Goal: Task Accomplishment & Management: Complete application form

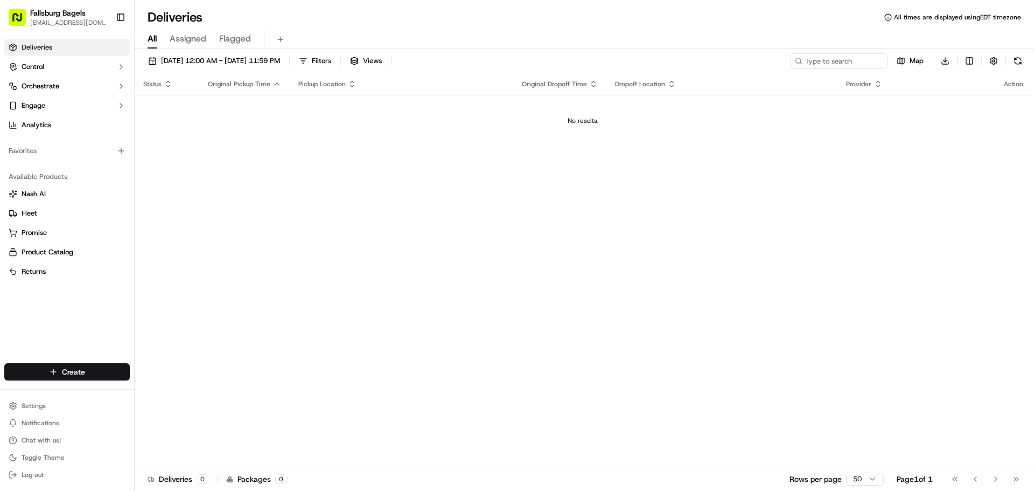
click at [67, 376] on html "Fallsburg Bagels [EMAIL_ADDRESS][DOMAIN_NAME] Toggle Sidebar Deliveries Control…" at bounding box center [517, 245] width 1034 height 491
click at [178, 393] on link "Delivery" at bounding box center [195, 391] width 120 height 19
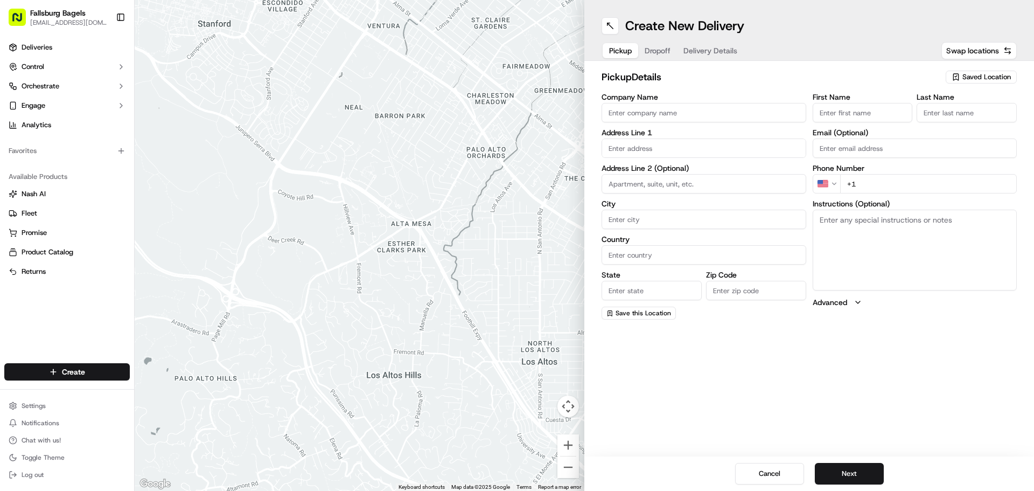
click at [662, 110] on input "Company Name" at bounding box center [704, 112] width 205 height 19
type input "fallsburg Bagels"
type input "4602 16th"
type input "Apt#4R"
type input "[GEOGRAPHIC_DATA]"
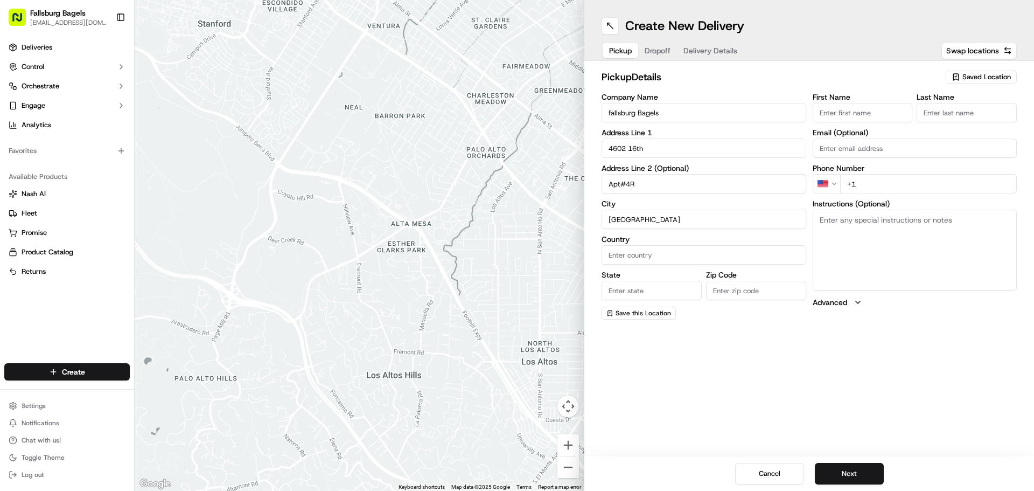
type input "[GEOGRAPHIC_DATA]"
type input "[US_STATE]"
type input "11204"
type input "[GEOGRAPHIC_DATA]"
type input "bagels"
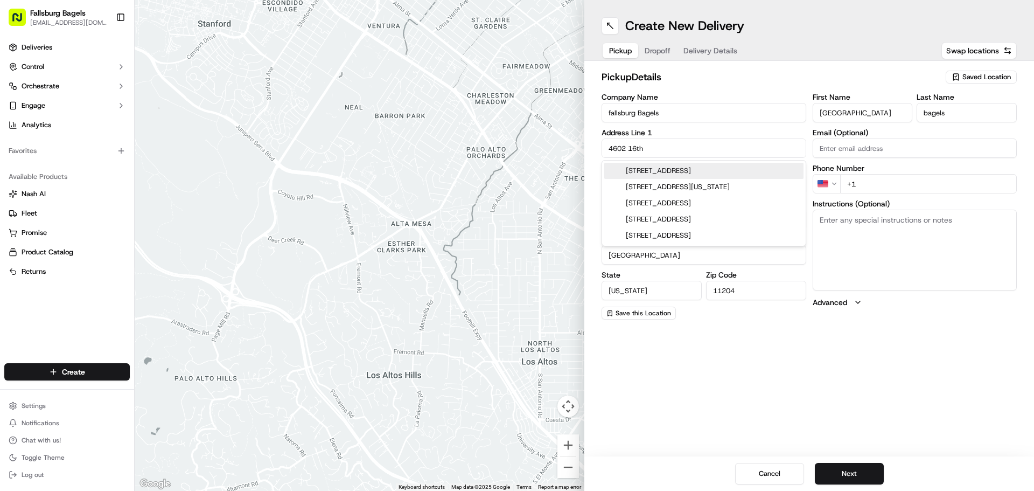
click at [687, 175] on div "[STREET_ADDRESS]" at bounding box center [704, 171] width 199 height 16
type input "[STREET_ADDRESS]"
type input "NY"
type input "11219"
type input "[STREET_ADDRESS]"
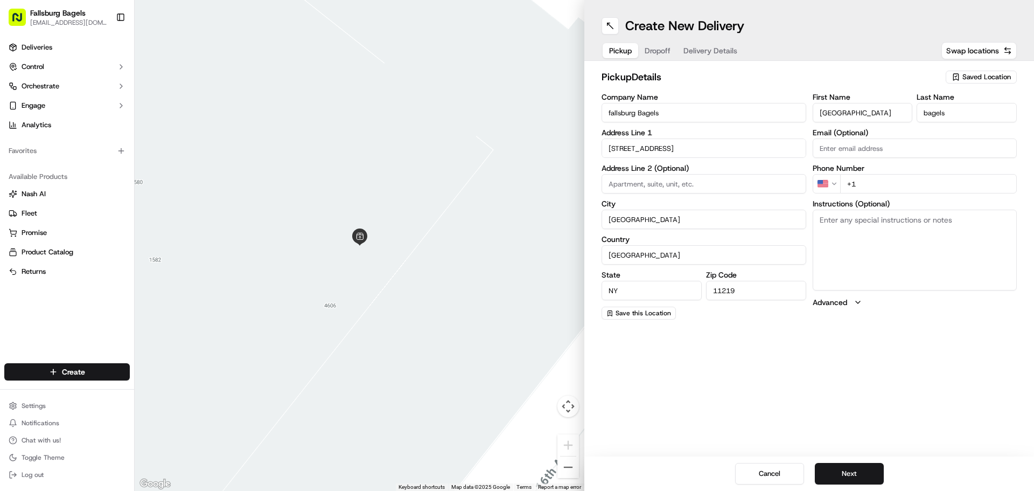
click at [864, 185] on input "+1" at bounding box center [928, 183] width 177 height 19
type input "[PHONE_NUMBER]"
click at [841, 481] on button "Next" at bounding box center [849, 474] width 69 height 22
click at [641, 108] on input "Company Name" at bounding box center [704, 112] width 205 height 19
type input "unge"
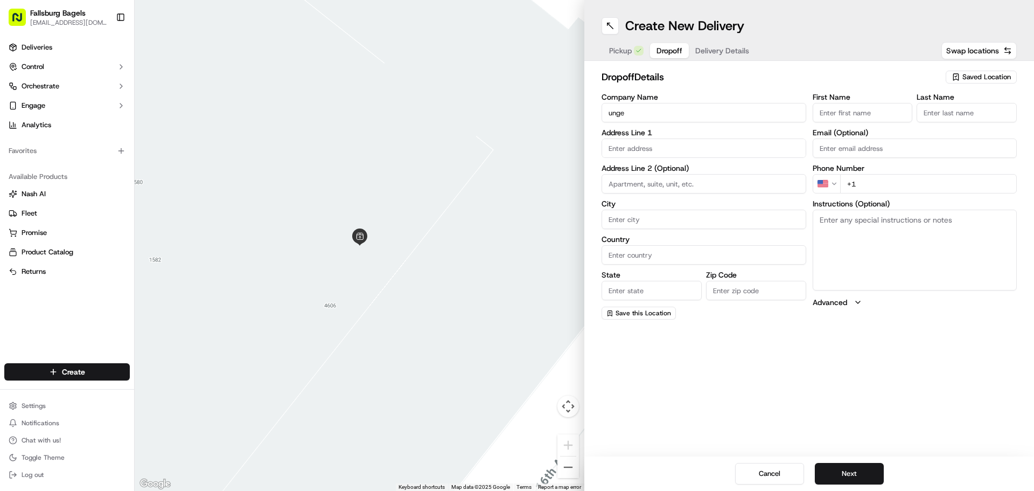
click at [822, 110] on input "First Name" at bounding box center [863, 112] width 100 height 19
type input "Unge"
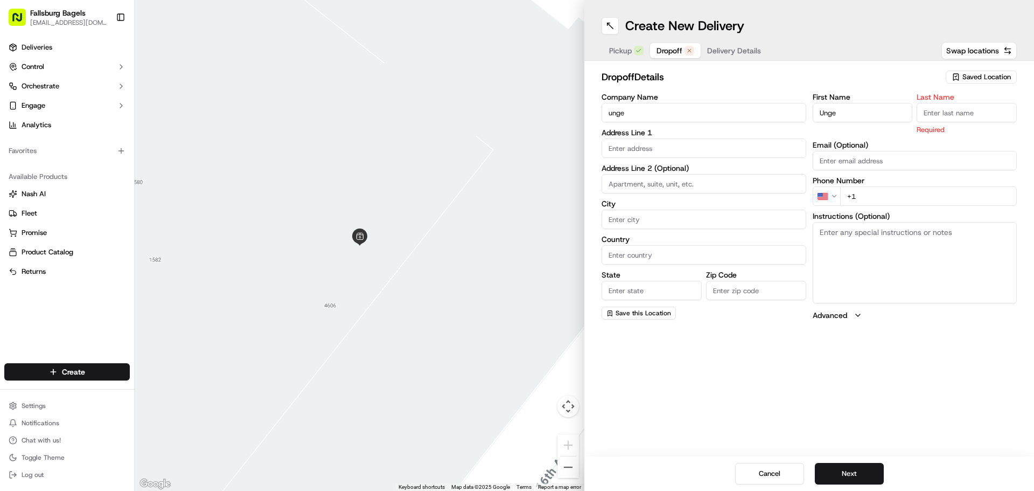
click at [967, 119] on input "Last Name" at bounding box center [967, 112] width 100 height 19
type input "Unge"
click at [654, 144] on input "text" at bounding box center [704, 147] width 205 height 19
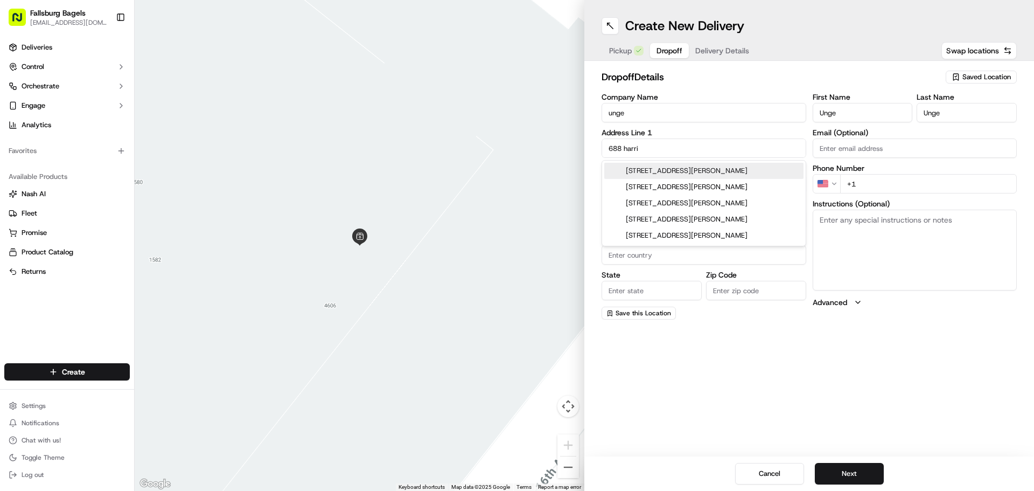
click at [765, 169] on div "[STREET_ADDRESS][PERSON_NAME]" at bounding box center [704, 171] width 199 height 16
type input "[STREET_ADDRESS][PERSON_NAME]"
type input "[GEOGRAPHIC_DATA]"
type input "NY"
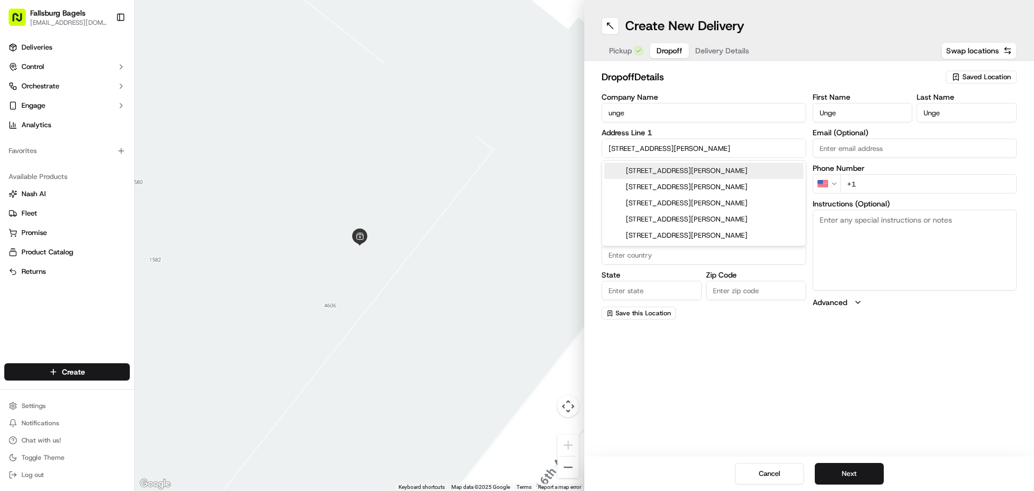
type input "10314"
type input "[STREET_ADDRESS][PERSON_NAME]"
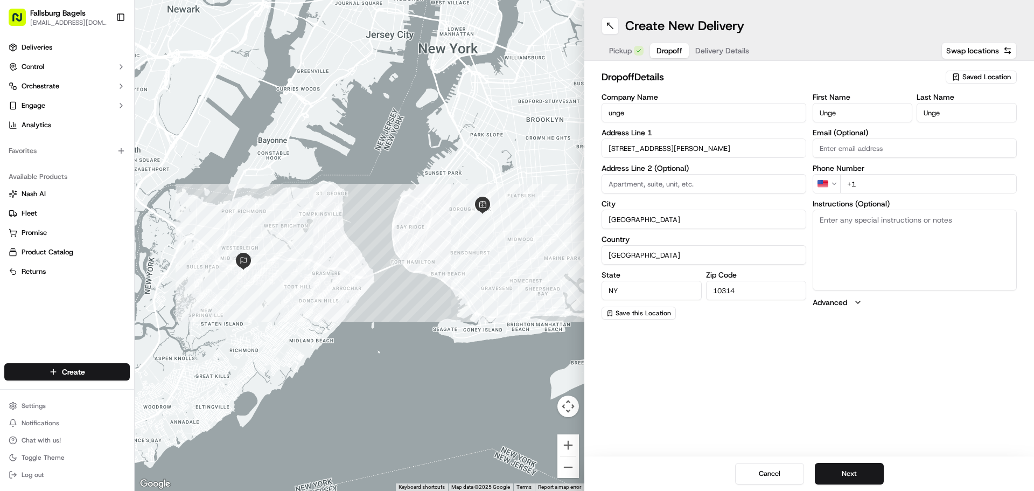
click at [882, 190] on input "+1" at bounding box center [928, 183] width 177 height 19
type input "[PHONE_NUMBER]"
click at [832, 470] on button "Next" at bounding box center [849, 474] width 69 height 22
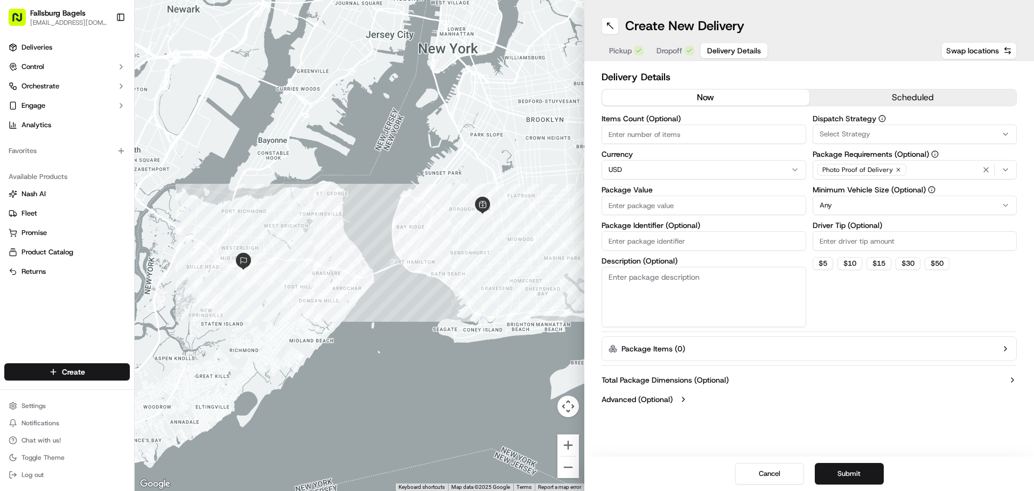
click at [648, 212] on input "Package Value" at bounding box center [704, 205] width 205 height 19
type input "80"
click at [852, 476] on button "Submit" at bounding box center [849, 474] width 69 height 22
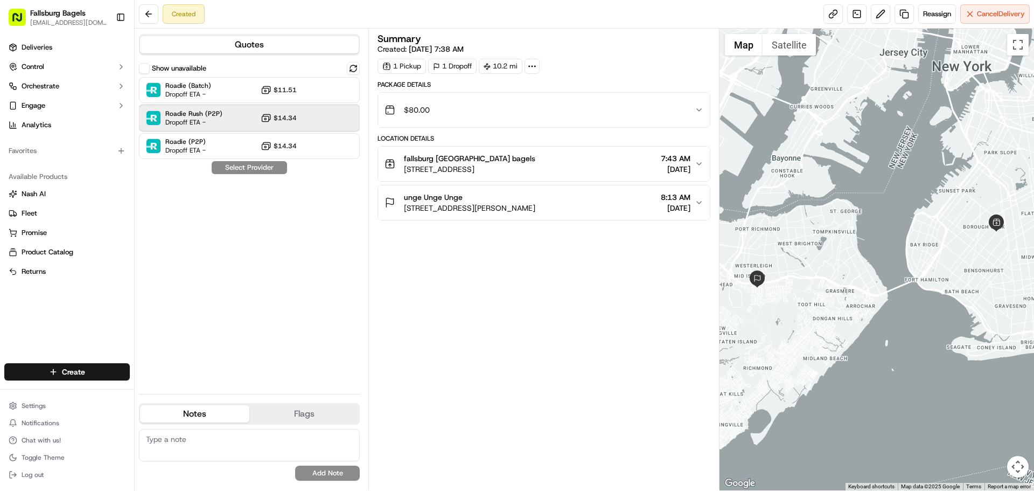
click at [243, 116] on div "Roadie Rush (P2P) Dropoff ETA - $14.34" at bounding box center [249, 118] width 221 height 26
click at [260, 168] on button "Assign Provider" at bounding box center [249, 167] width 77 height 13
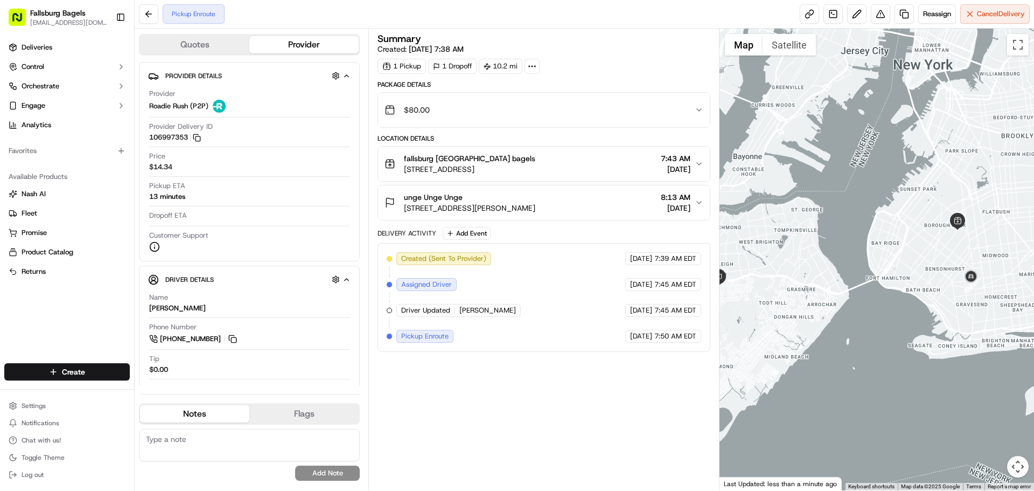
drag, startPoint x: 947, startPoint y: 282, endPoint x: 869, endPoint y: 281, distance: 78.1
click at [869, 280] on div at bounding box center [877, 260] width 315 height 462
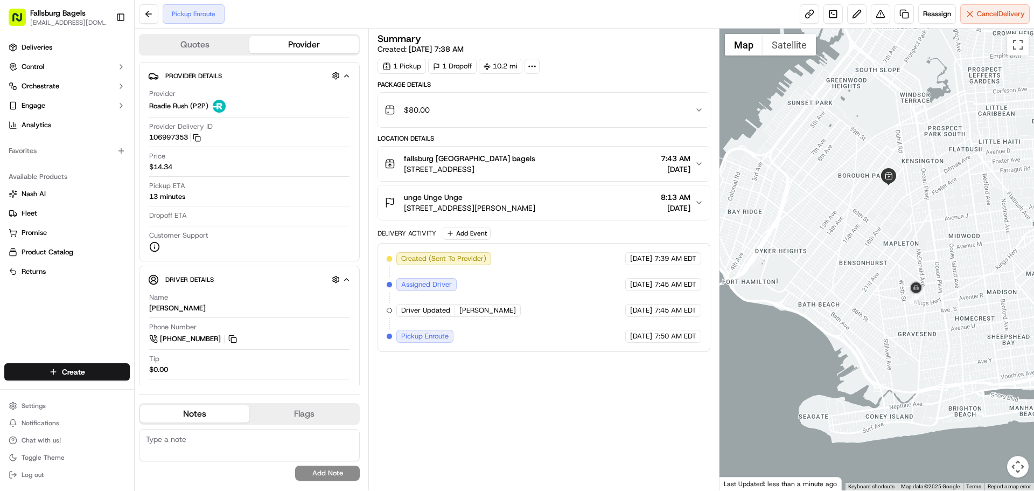
drag, startPoint x: 913, startPoint y: 261, endPoint x: 859, endPoint y: 284, distance: 58.6
click at [859, 284] on div at bounding box center [877, 260] width 315 height 462
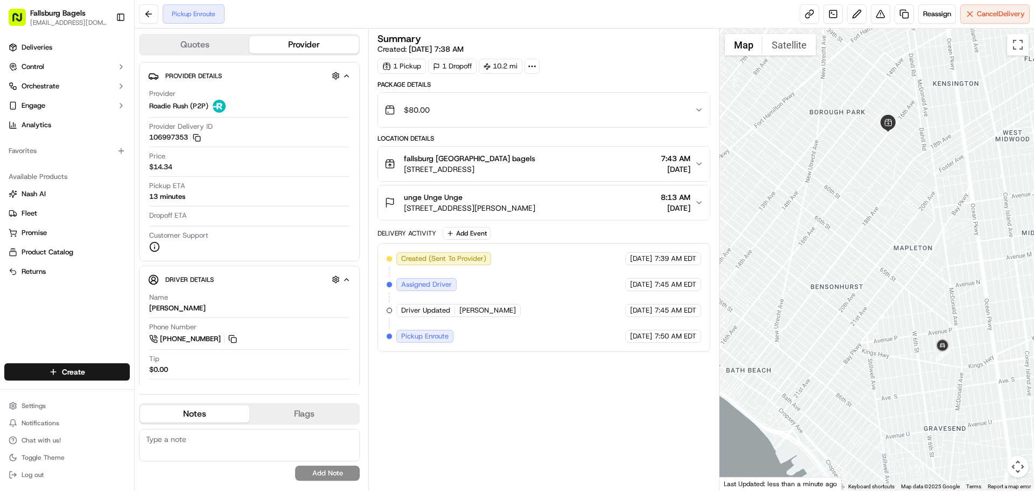
drag, startPoint x: 852, startPoint y: 262, endPoint x: 839, endPoint y: 302, distance: 41.8
click at [839, 302] on div at bounding box center [877, 260] width 315 height 462
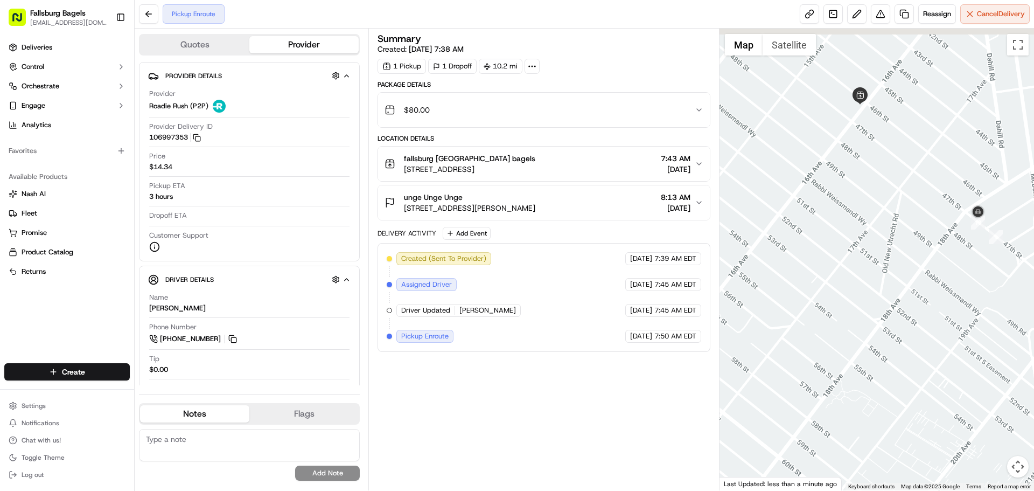
drag, startPoint x: 891, startPoint y: 163, endPoint x: 888, endPoint y: 275, distance: 112.1
click at [888, 275] on div at bounding box center [877, 260] width 315 height 462
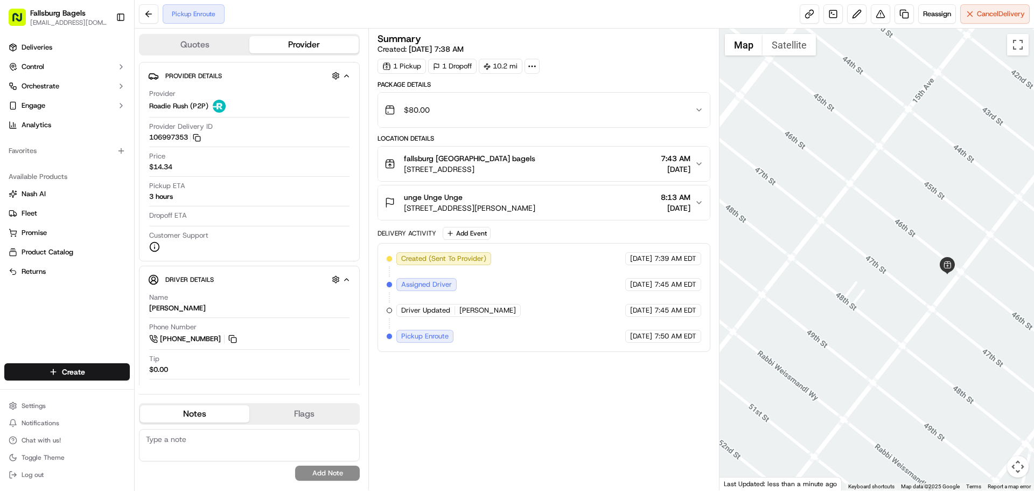
drag, startPoint x: 769, startPoint y: 188, endPoint x: 898, endPoint y: 336, distance: 195.5
click at [898, 336] on div at bounding box center [877, 260] width 315 height 462
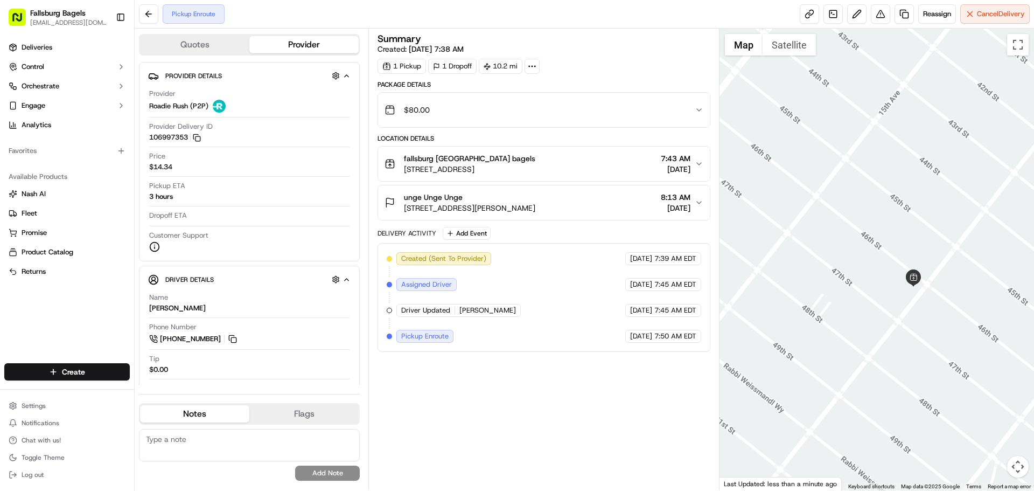
drag, startPoint x: 892, startPoint y: 247, endPoint x: 845, endPoint y: 256, distance: 48.2
click at [845, 256] on div at bounding box center [877, 260] width 315 height 462
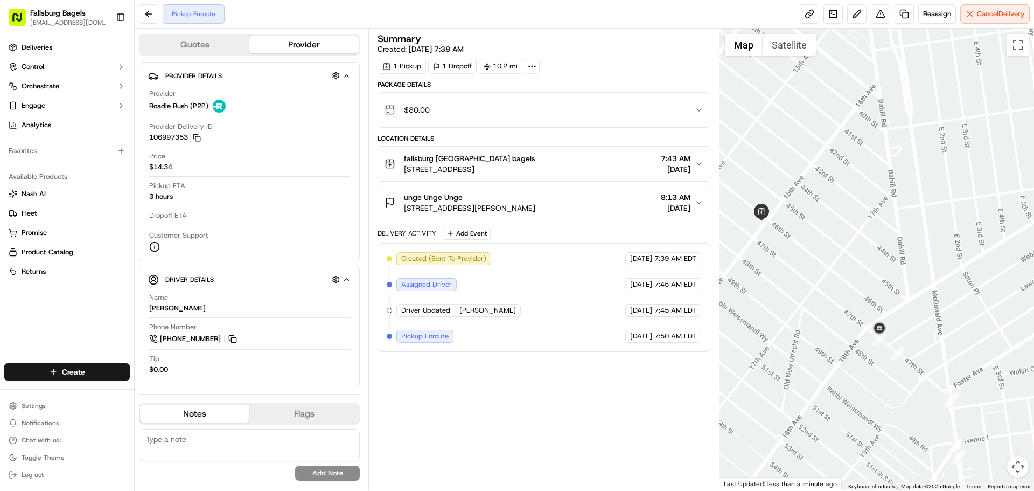
drag, startPoint x: 953, startPoint y: 371, endPoint x: 841, endPoint y: 319, distance: 122.7
click at [841, 319] on div at bounding box center [877, 260] width 315 height 462
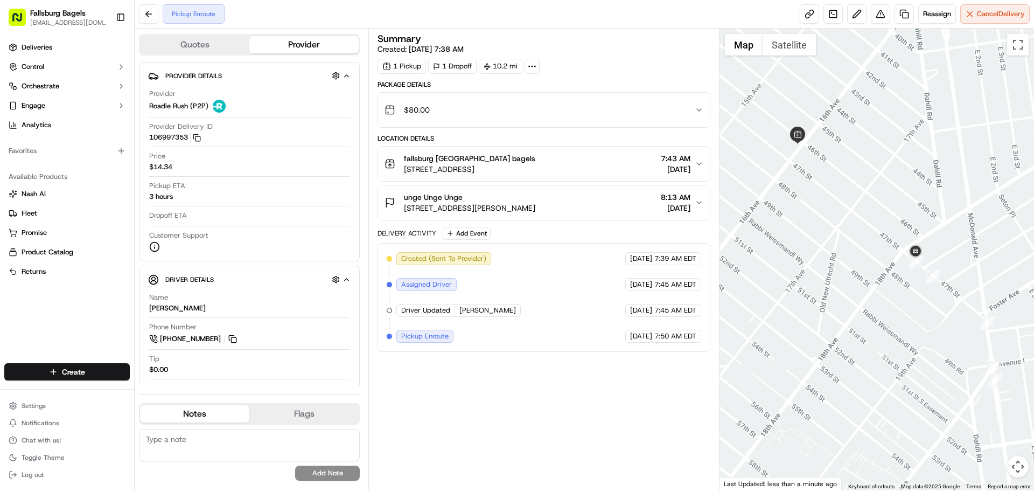
drag, startPoint x: 844, startPoint y: 298, endPoint x: 879, endPoint y: 221, distance: 85.3
click at [878, 220] on div at bounding box center [877, 260] width 315 height 462
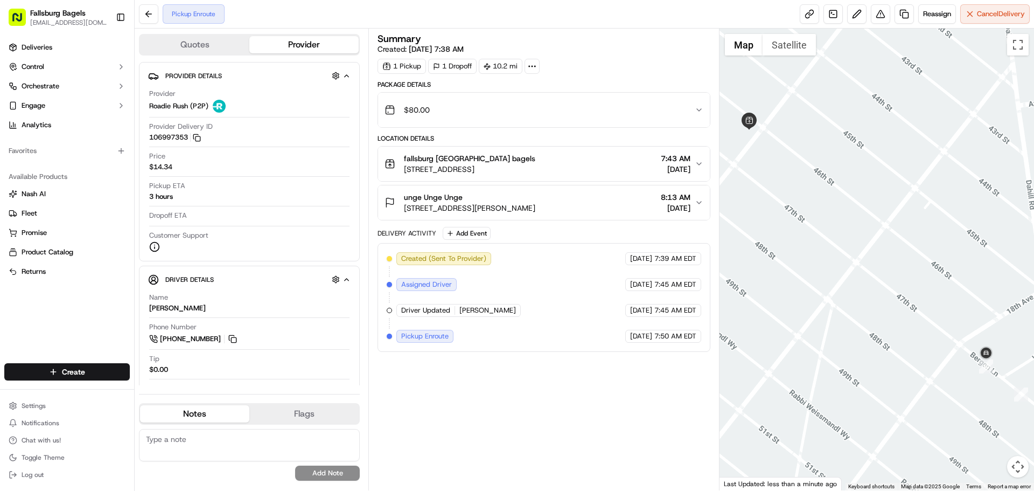
drag, startPoint x: 885, startPoint y: 271, endPoint x: 884, endPoint y: 307, distance: 36.1
click at [884, 307] on div at bounding box center [877, 260] width 315 height 462
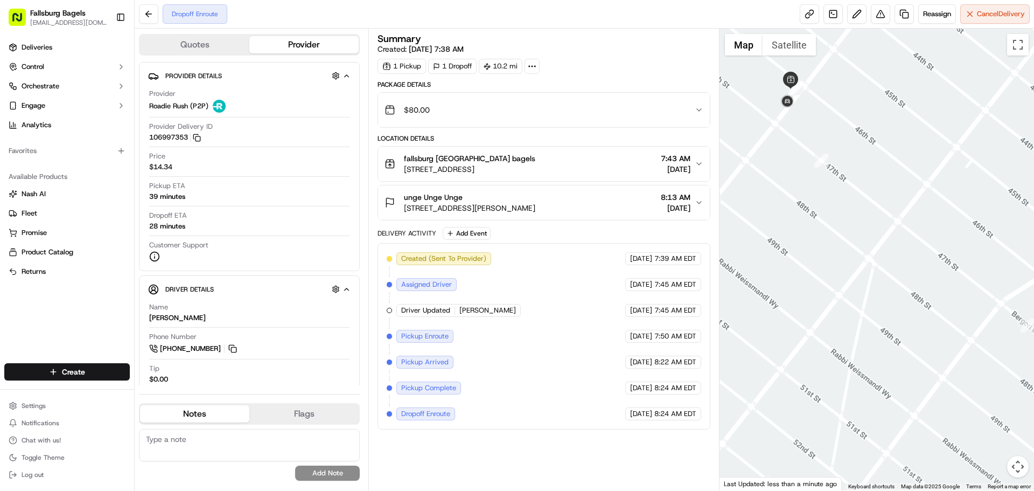
drag, startPoint x: 915, startPoint y: 298, endPoint x: 957, endPoint y: 262, distance: 55.8
click at [957, 262] on div at bounding box center [877, 260] width 315 height 462
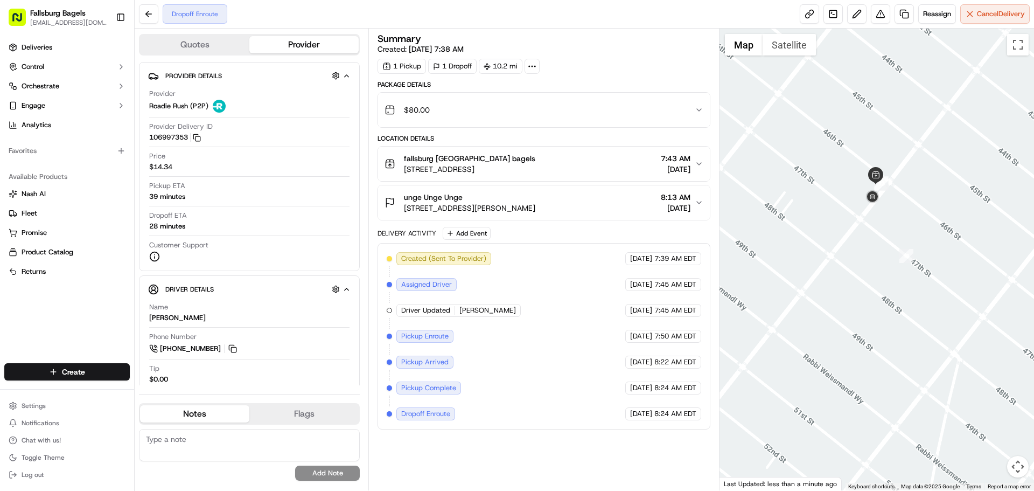
drag, startPoint x: 813, startPoint y: 152, endPoint x: 900, endPoint y: 252, distance: 132.9
click at [900, 252] on div at bounding box center [877, 260] width 315 height 462
click at [277, 412] on button "Flags" at bounding box center [303, 413] width 109 height 17
click at [179, 414] on button "Notes" at bounding box center [194, 413] width 109 height 17
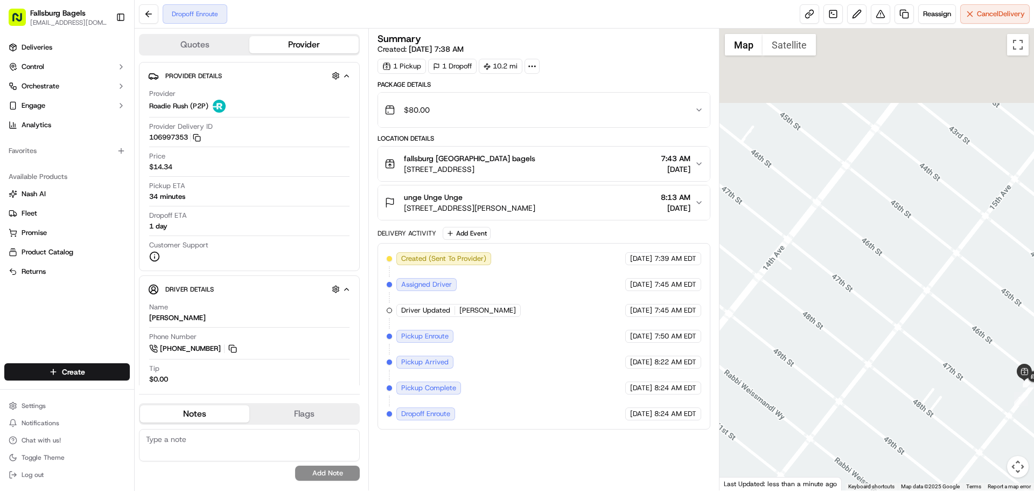
drag, startPoint x: 804, startPoint y: 199, endPoint x: 963, endPoint y: 408, distance: 262.3
click at [963, 408] on div at bounding box center [877, 260] width 315 height 462
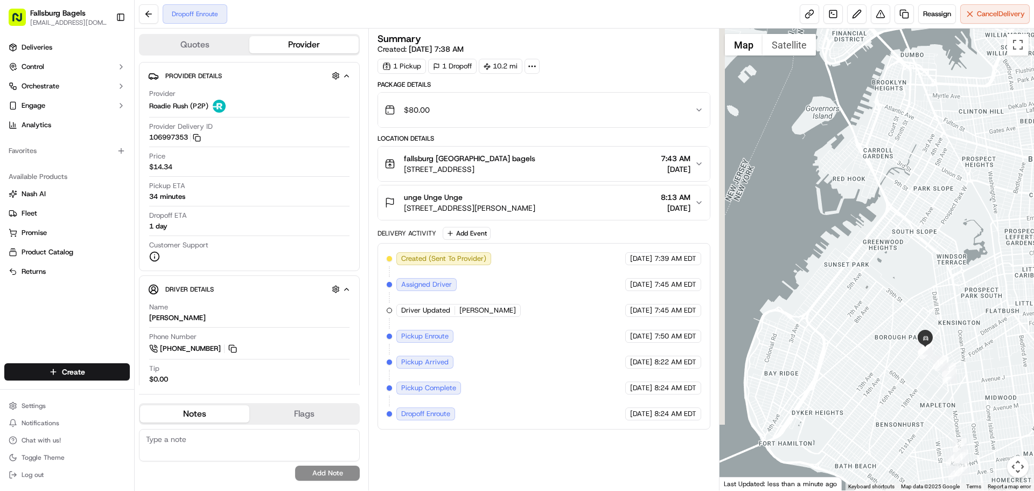
drag, startPoint x: 831, startPoint y: 401, endPoint x: 896, endPoint y: 289, distance: 129.4
click at [895, 289] on div at bounding box center [877, 260] width 315 height 462
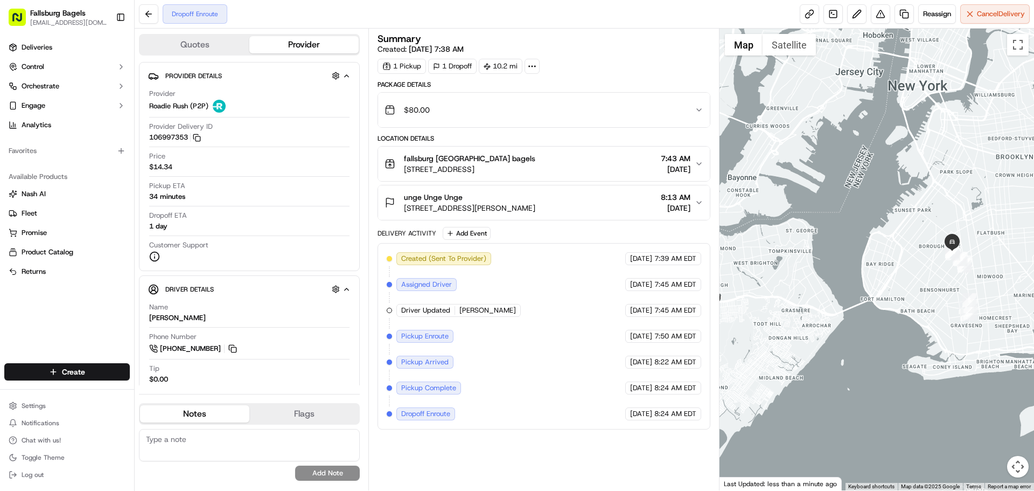
drag, startPoint x: 799, startPoint y: 338, endPoint x: 802, endPoint y: 308, distance: 30.9
click at [802, 308] on div at bounding box center [877, 260] width 315 height 462
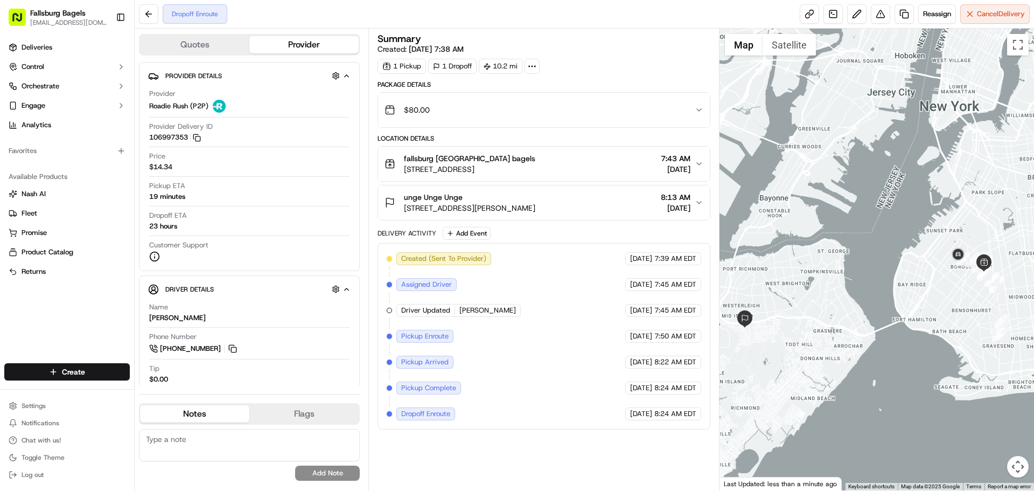
drag, startPoint x: 791, startPoint y: 330, endPoint x: 824, endPoint y: 351, distance: 39.3
click at [824, 351] on div at bounding box center [877, 260] width 315 height 462
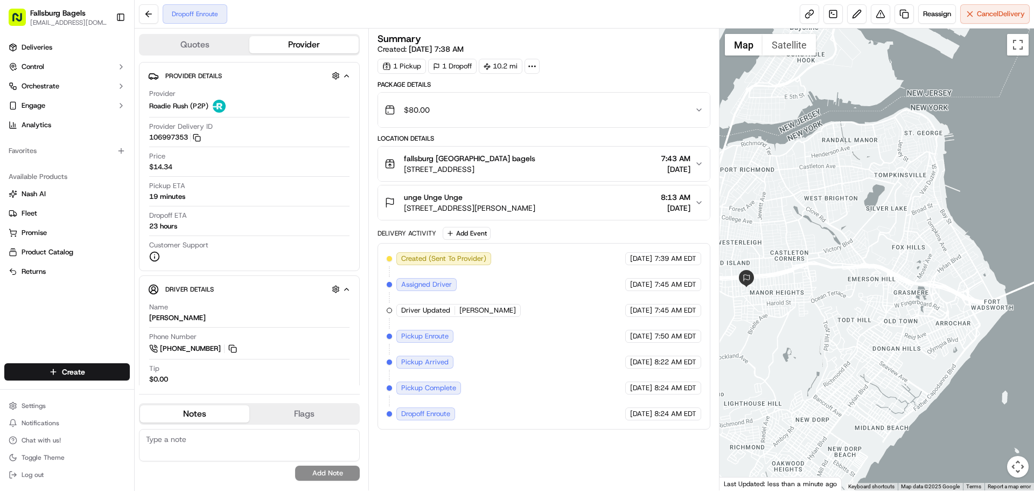
drag, startPoint x: 760, startPoint y: 357, endPoint x: 782, endPoint y: 346, distance: 25.3
click at [782, 346] on div at bounding box center [877, 260] width 315 height 462
